Goal: Information Seeking & Learning: Learn about a topic

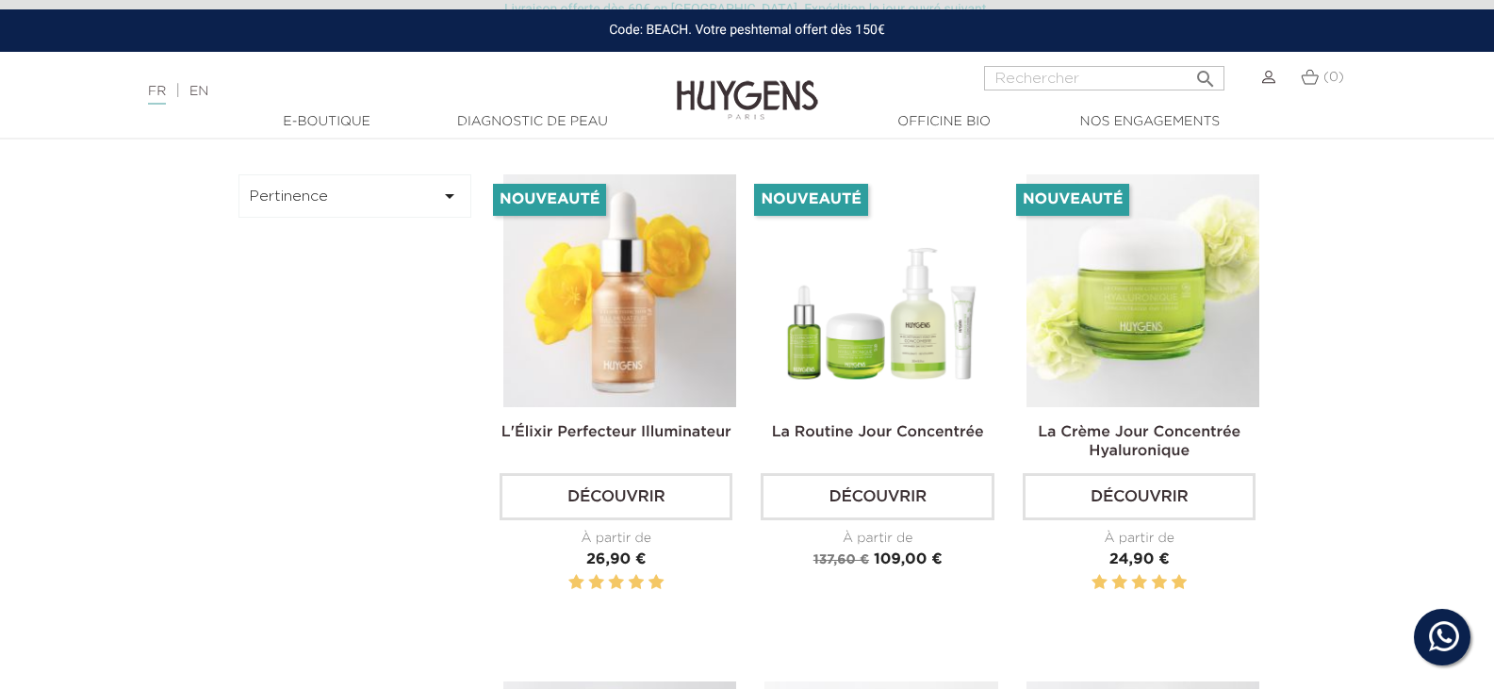
scroll to position [556, 0]
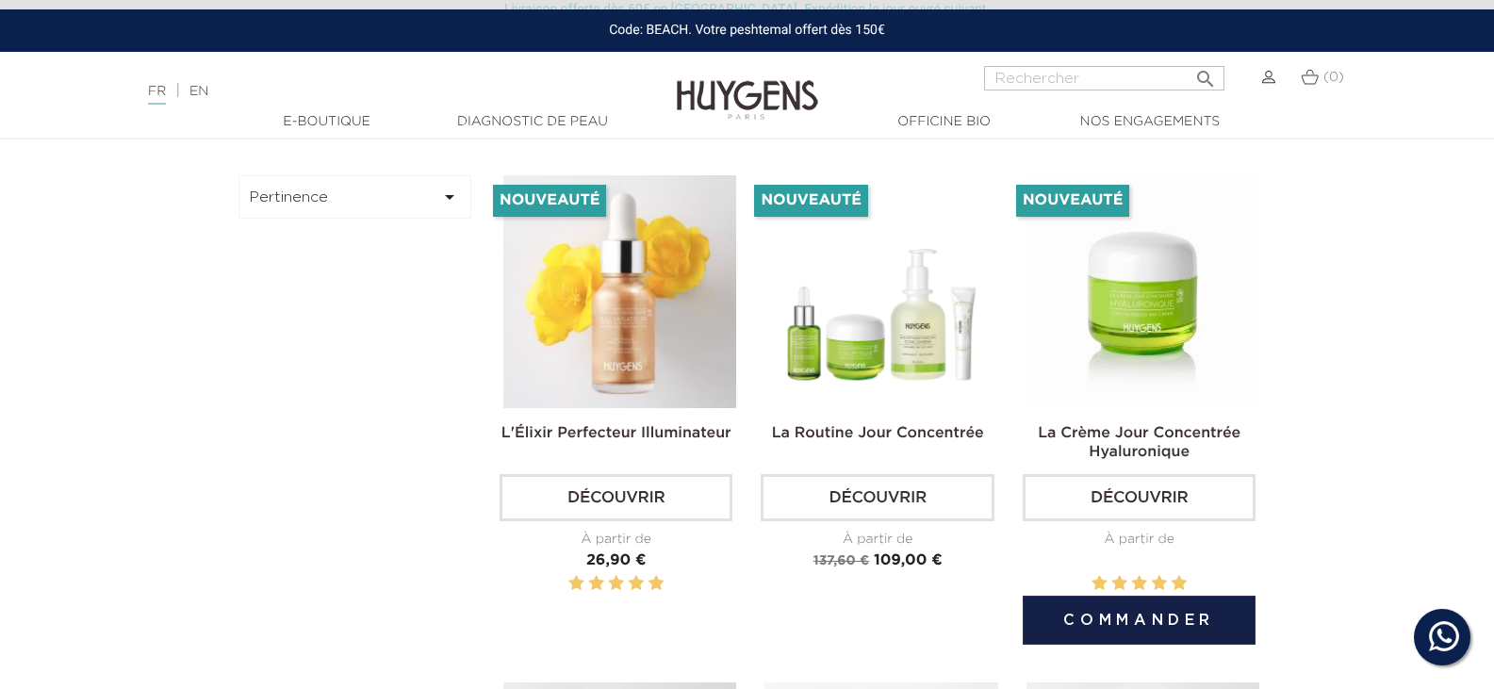
click at [1124, 343] on img at bounding box center [1142, 291] width 233 height 233
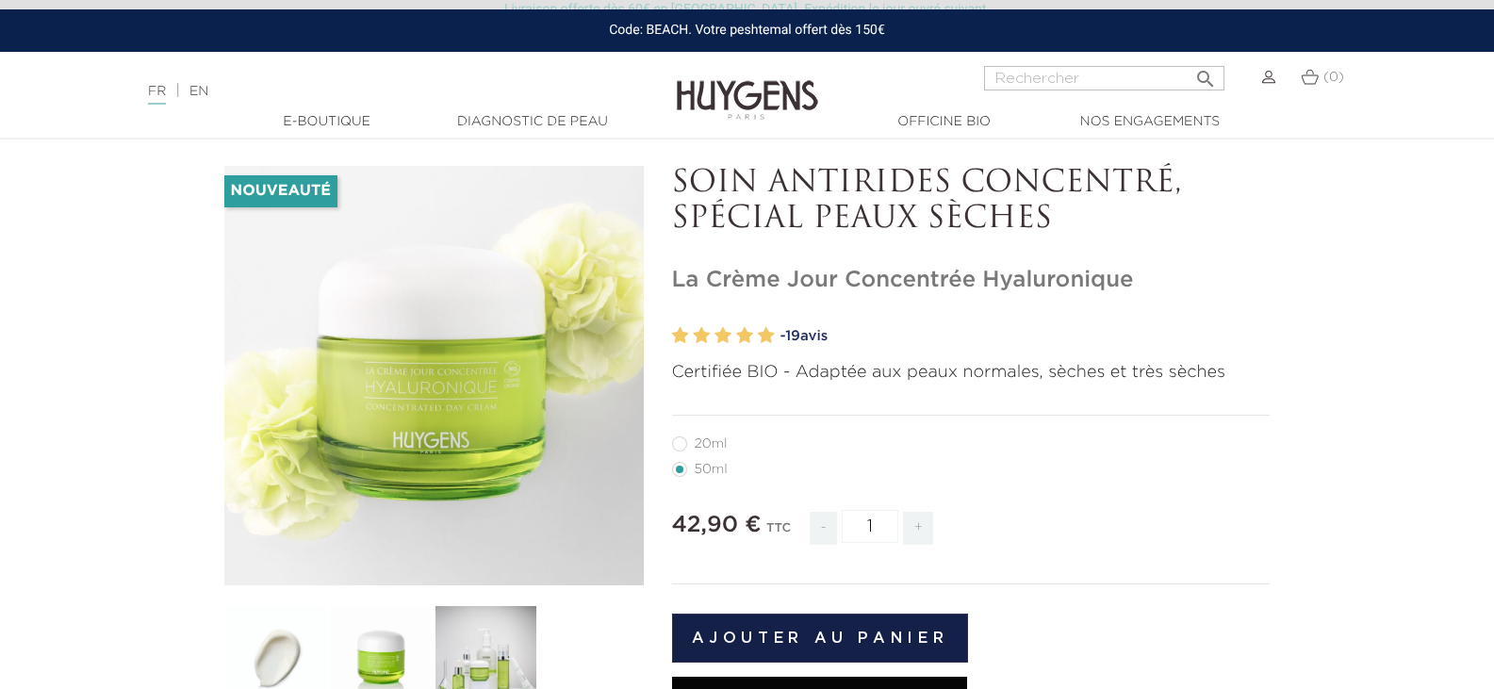
click at [696, 438] on label27"] "20ml" at bounding box center [711, 443] width 78 height 15
radio input "true"
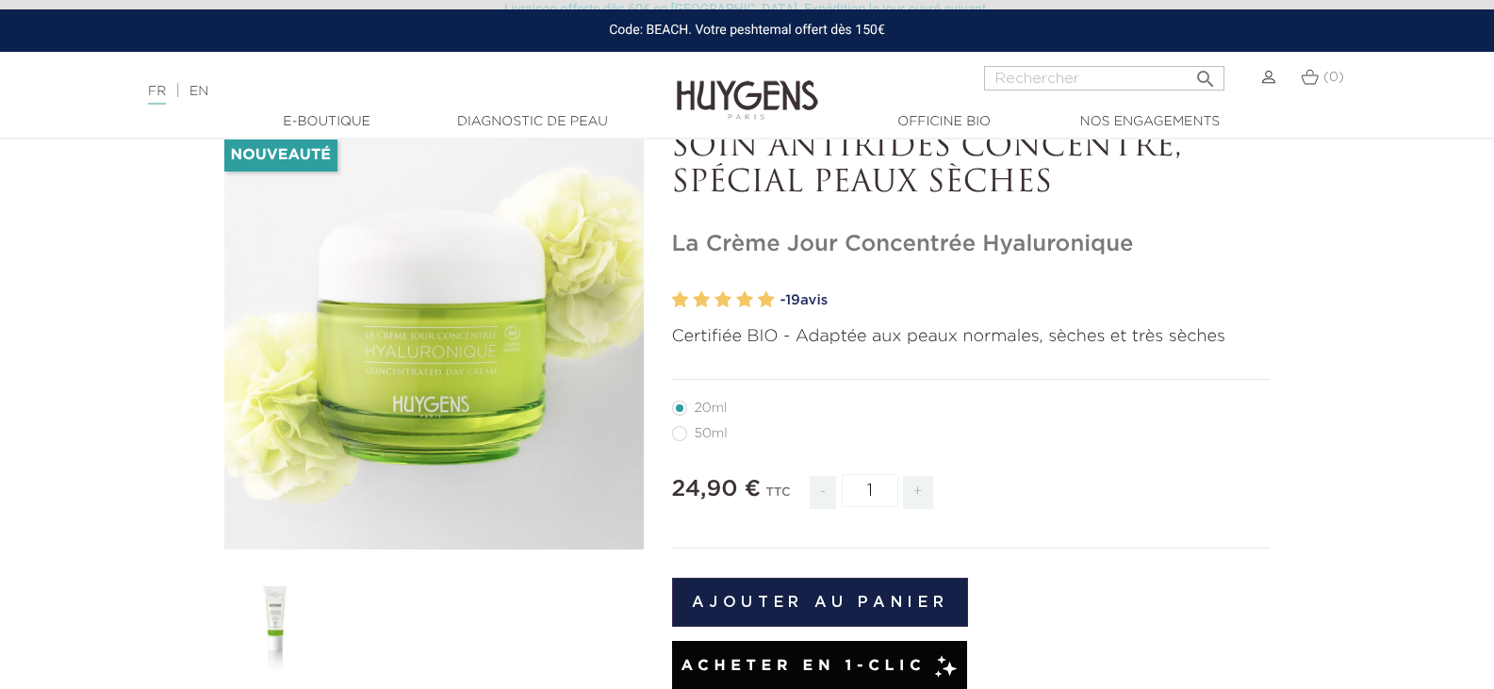
scroll to position [112, 0]
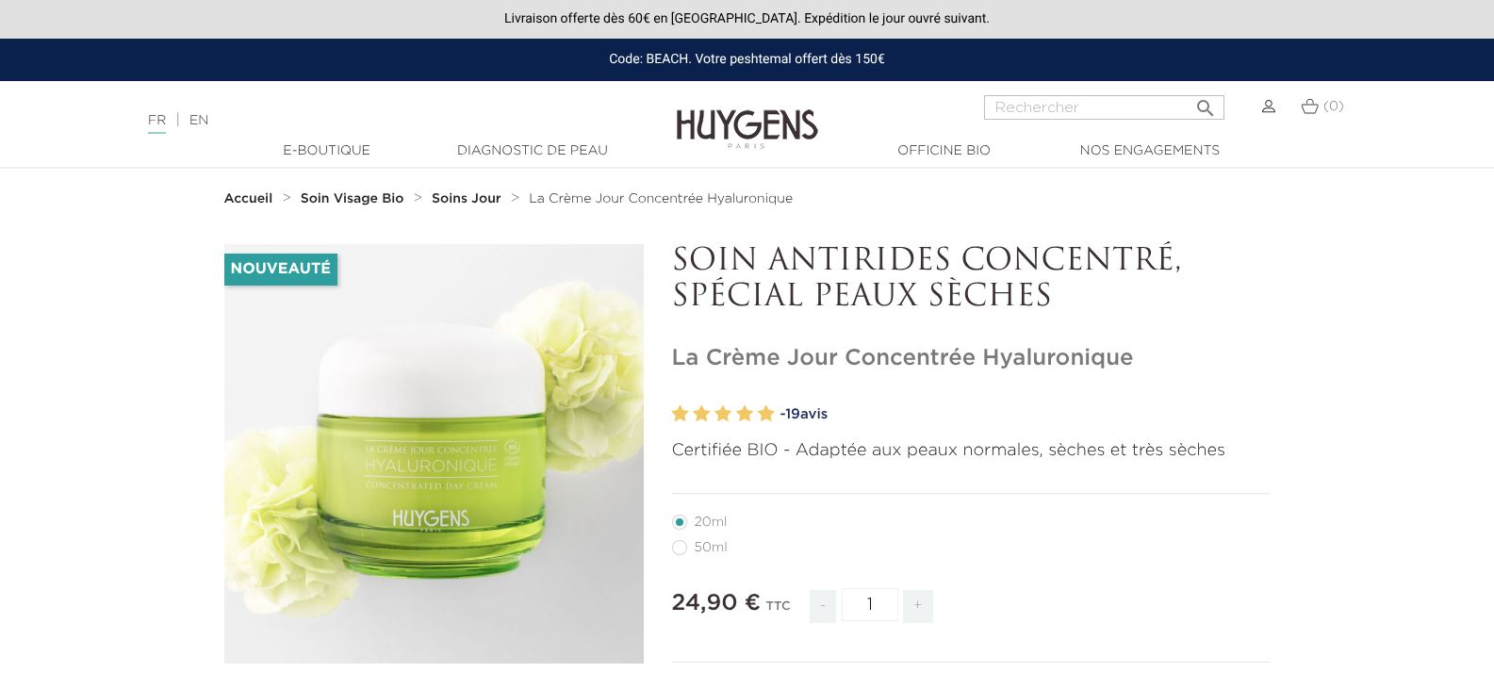
scroll to position [112, 0]
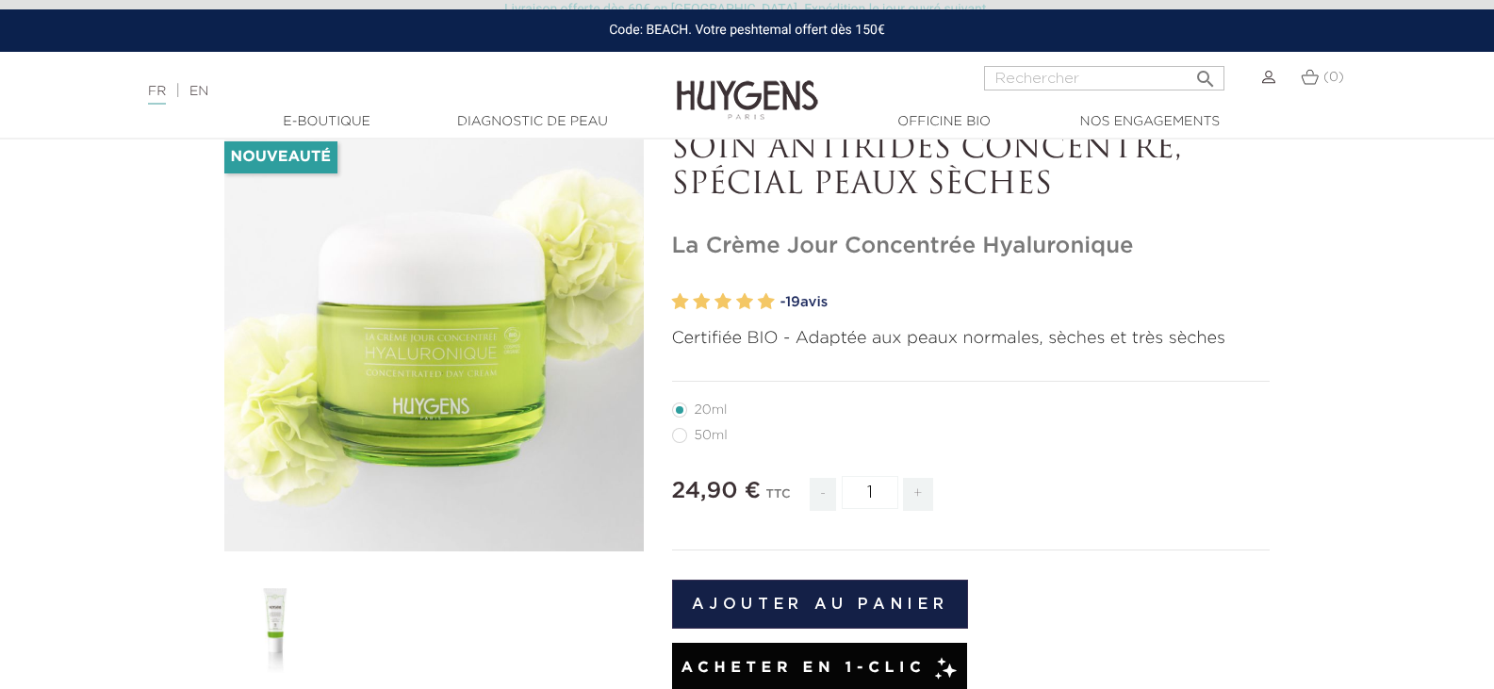
click at [700, 442] on label4"] "50ml" at bounding box center [711, 435] width 78 height 15
radio input "true"
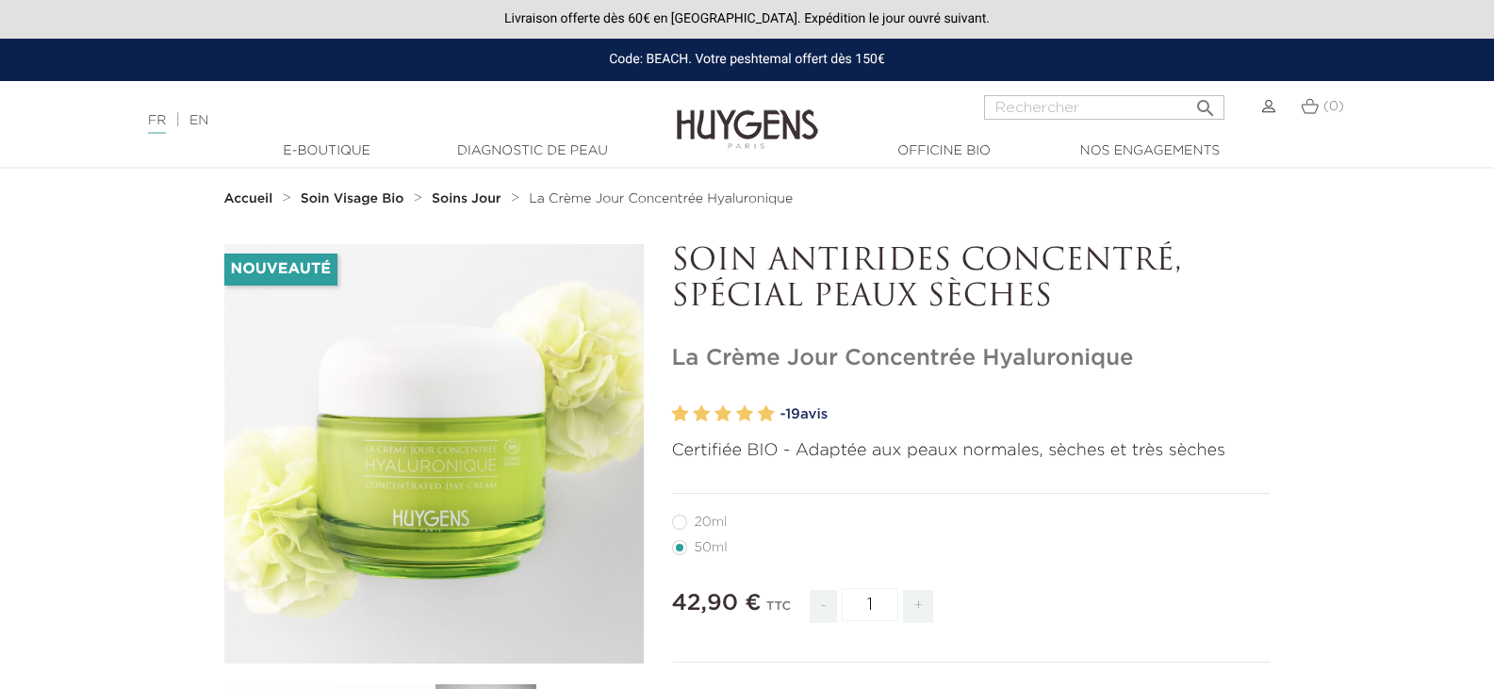
click at [810, 413] on link "- 19 avis" at bounding box center [1025, 414] width 490 height 28
radio input "true"
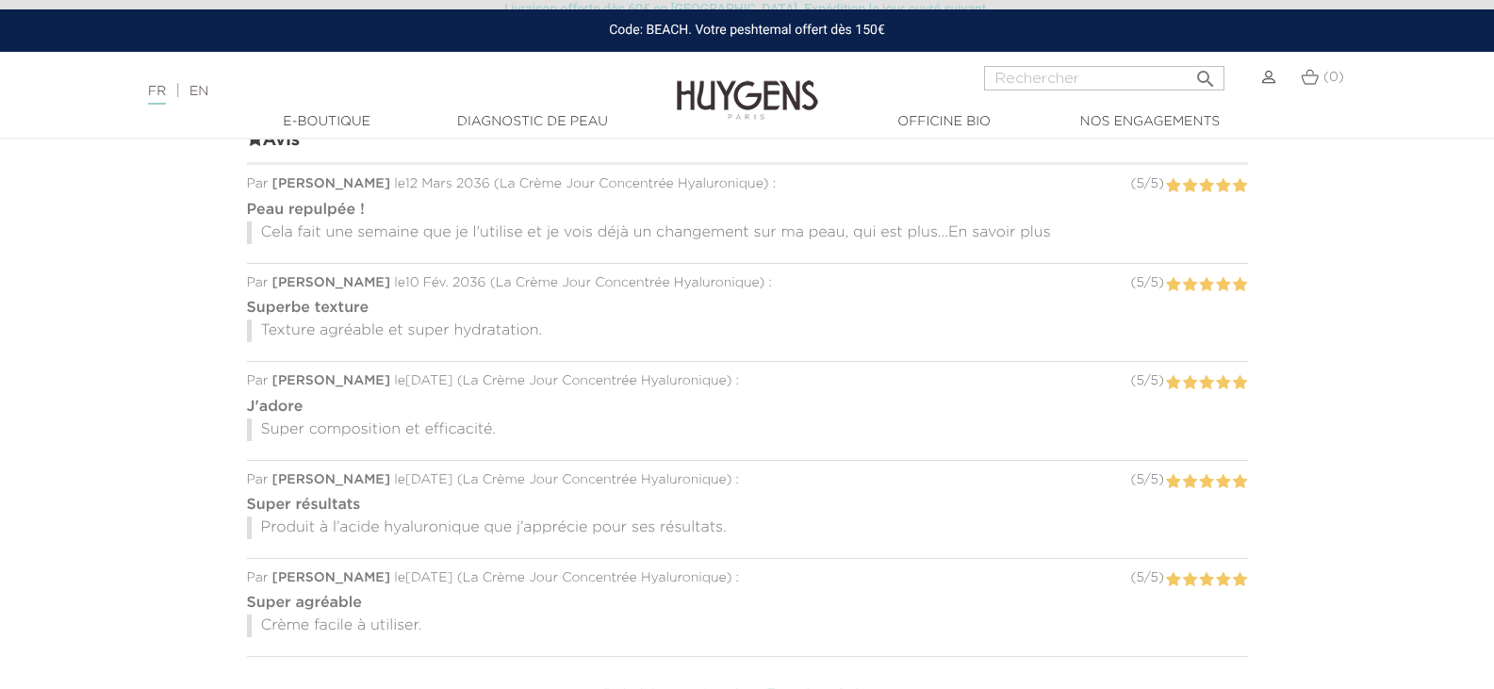
scroll to position [1516, 0]
